Goal: Transaction & Acquisition: Subscribe to service/newsletter

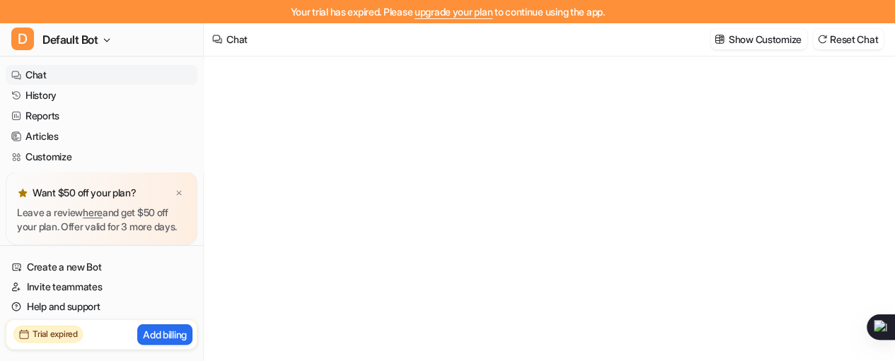
type textarea "**********"
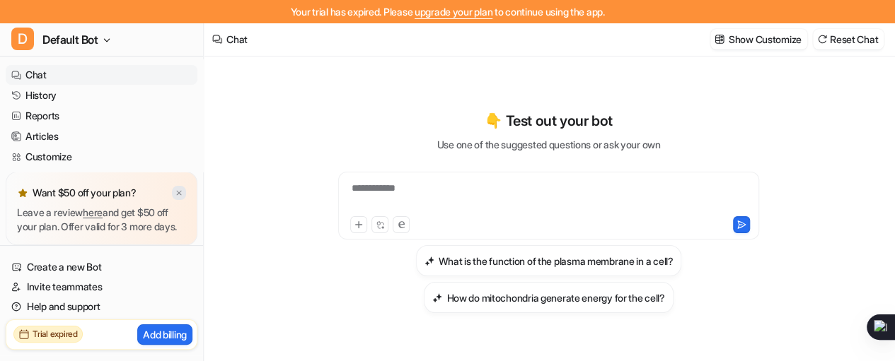
click at [180, 189] on img at bounding box center [179, 193] width 8 height 9
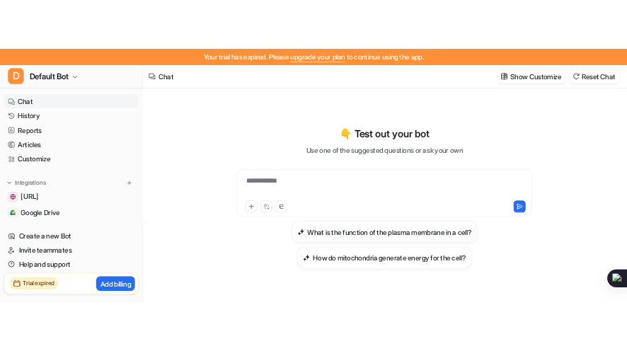
scroll to position [59, 0]
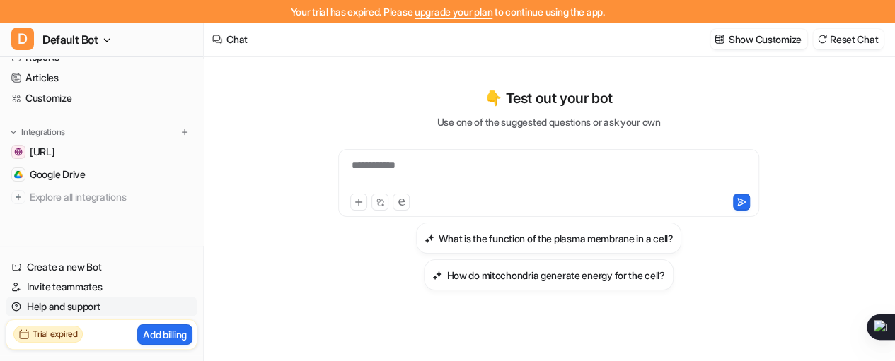
click at [88, 309] on link "Help and support" at bounding box center [102, 307] width 192 height 20
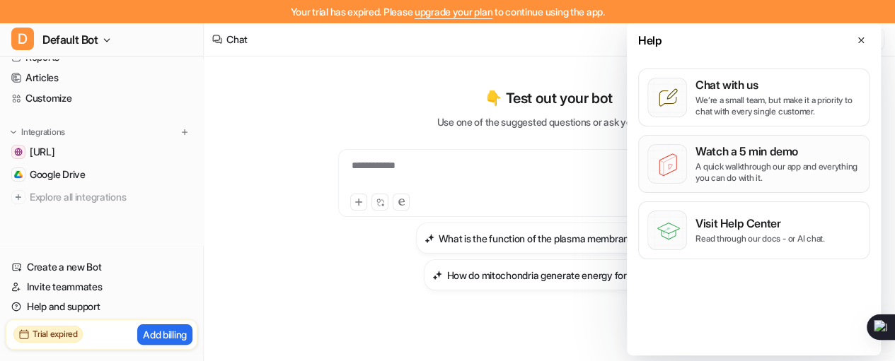
click at [801, 146] on p "Watch a 5 min demo" at bounding box center [777, 151] width 165 height 14
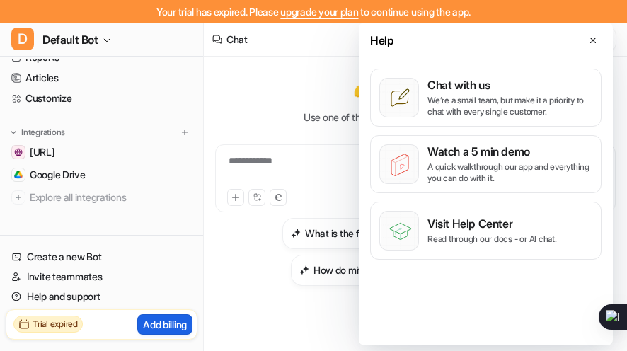
click at [168, 320] on p "Add billing" at bounding box center [165, 324] width 44 height 15
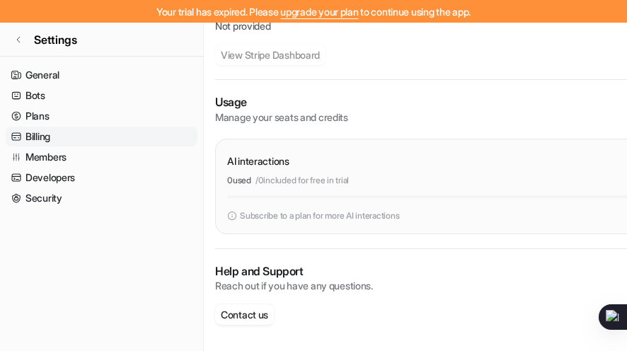
scroll to position [182, 0]
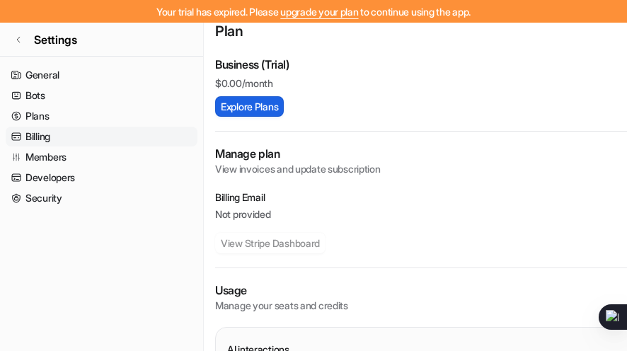
click at [262, 106] on button "Explore Plans" at bounding box center [249, 106] width 69 height 21
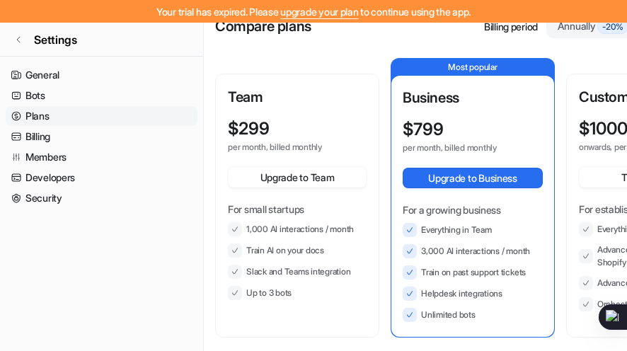
scroll to position [47, 0]
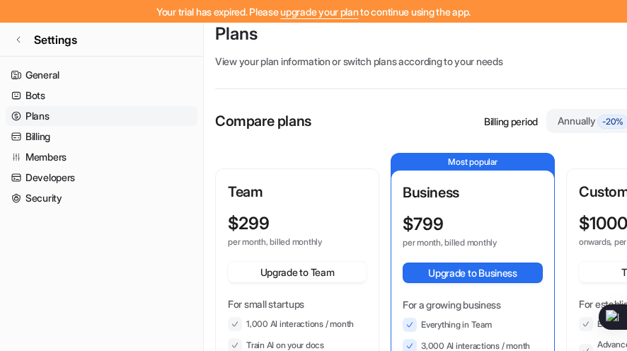
click at [33, 120] on link "Plans" at bounding box center [102, 116] width 192 height 20
click at [306, 18] on div "Your trial has expired. Please upgrade your plan to continue using the app." at bounding box center [313, 11] width 627 height 23
click at [310, 13] on link "upgrade your plan" at bounding box center [319, 12] width 78 height 12
